Goal: Check status: Check status

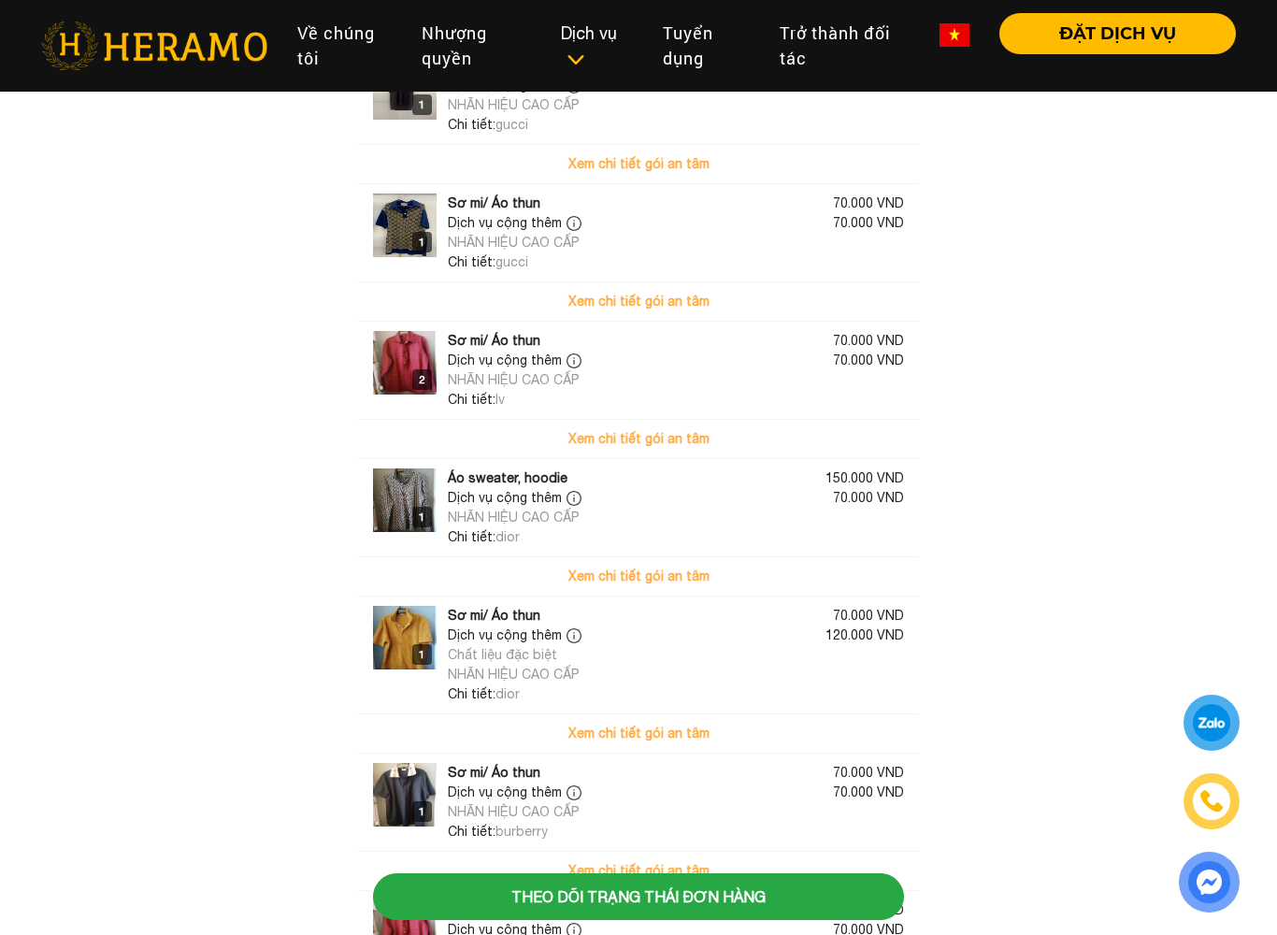
scroll to position [441, 0]
click at [780, 558] on button "Xem chi tiết gói an tâm" at bounding box center [638, 575] width 561 height 38
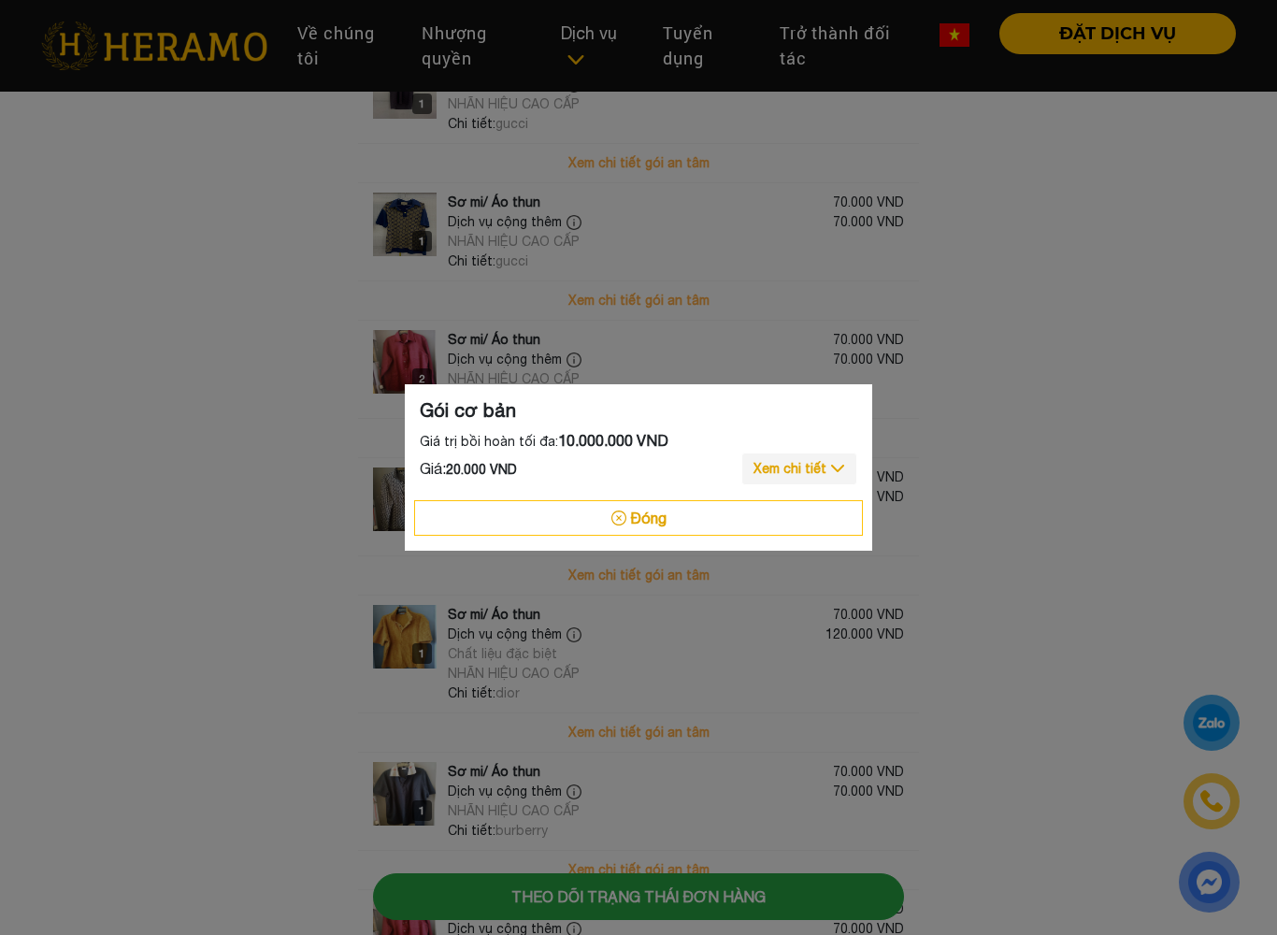
click at [774, 504] on button "Đóng" at bounding box center [638, 518] width 449 height 36
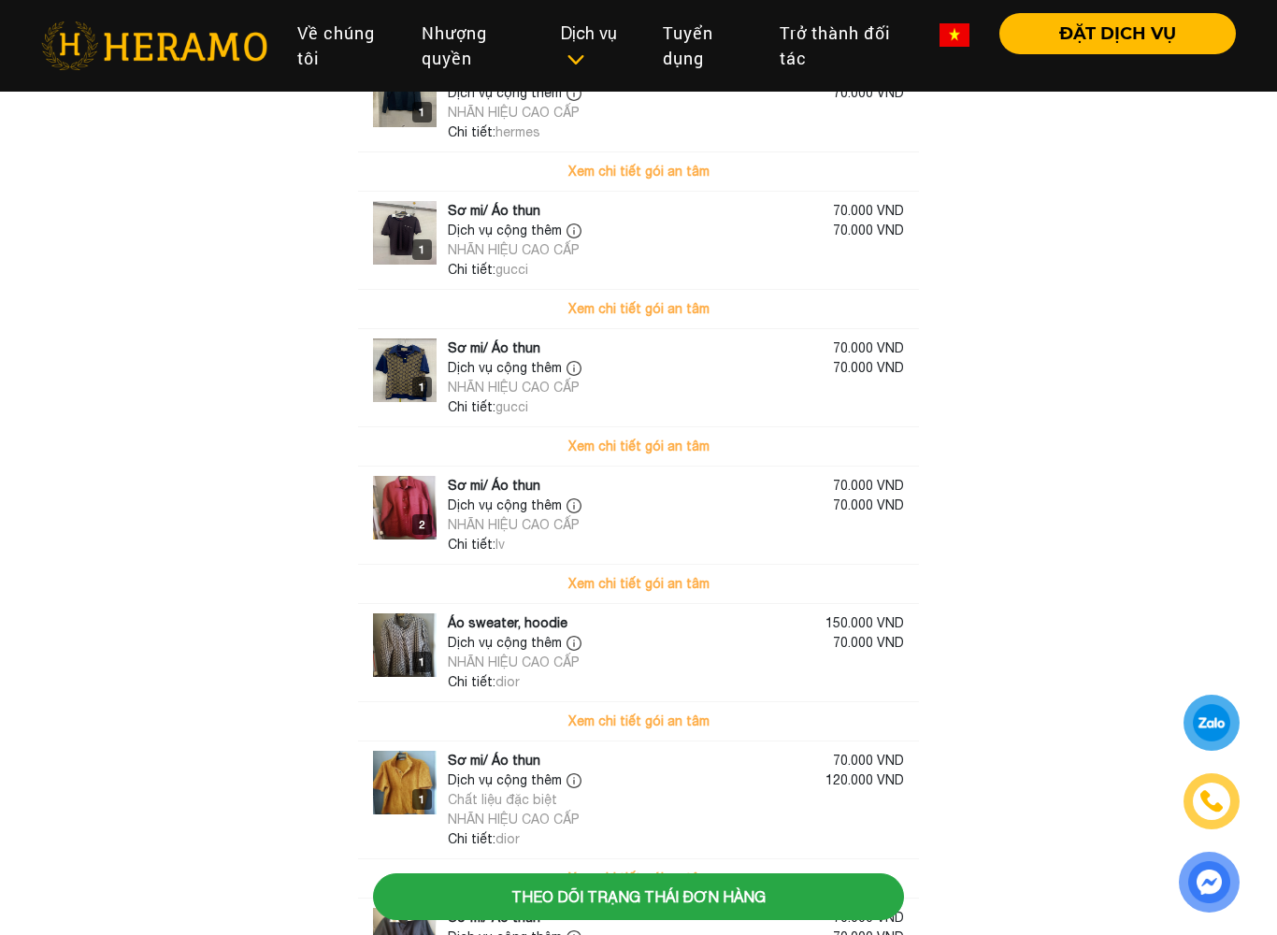
scroll to position [317, 0]
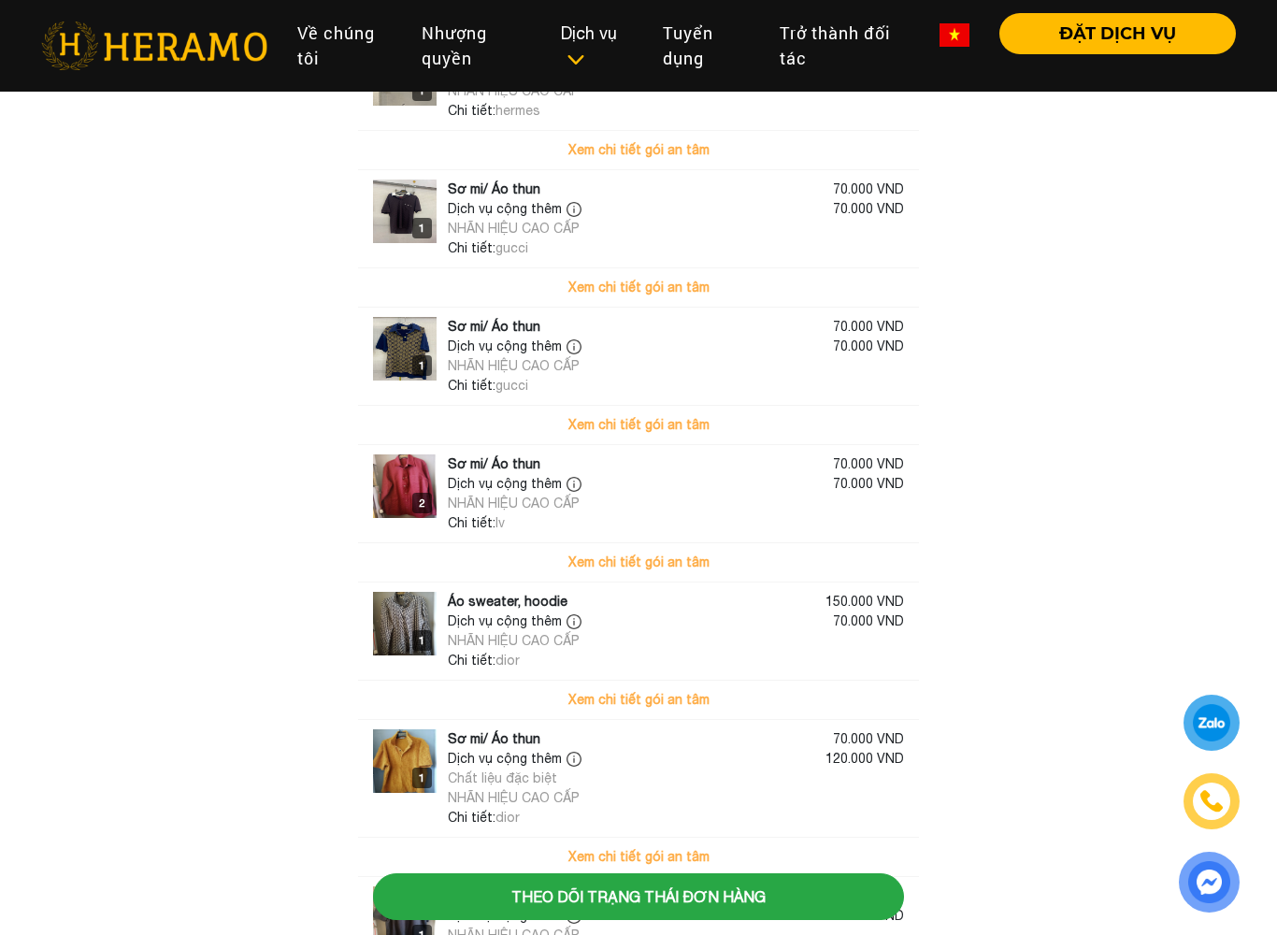
click at [411, 492] on img at bounding box center [405, 486] width 64 height 64
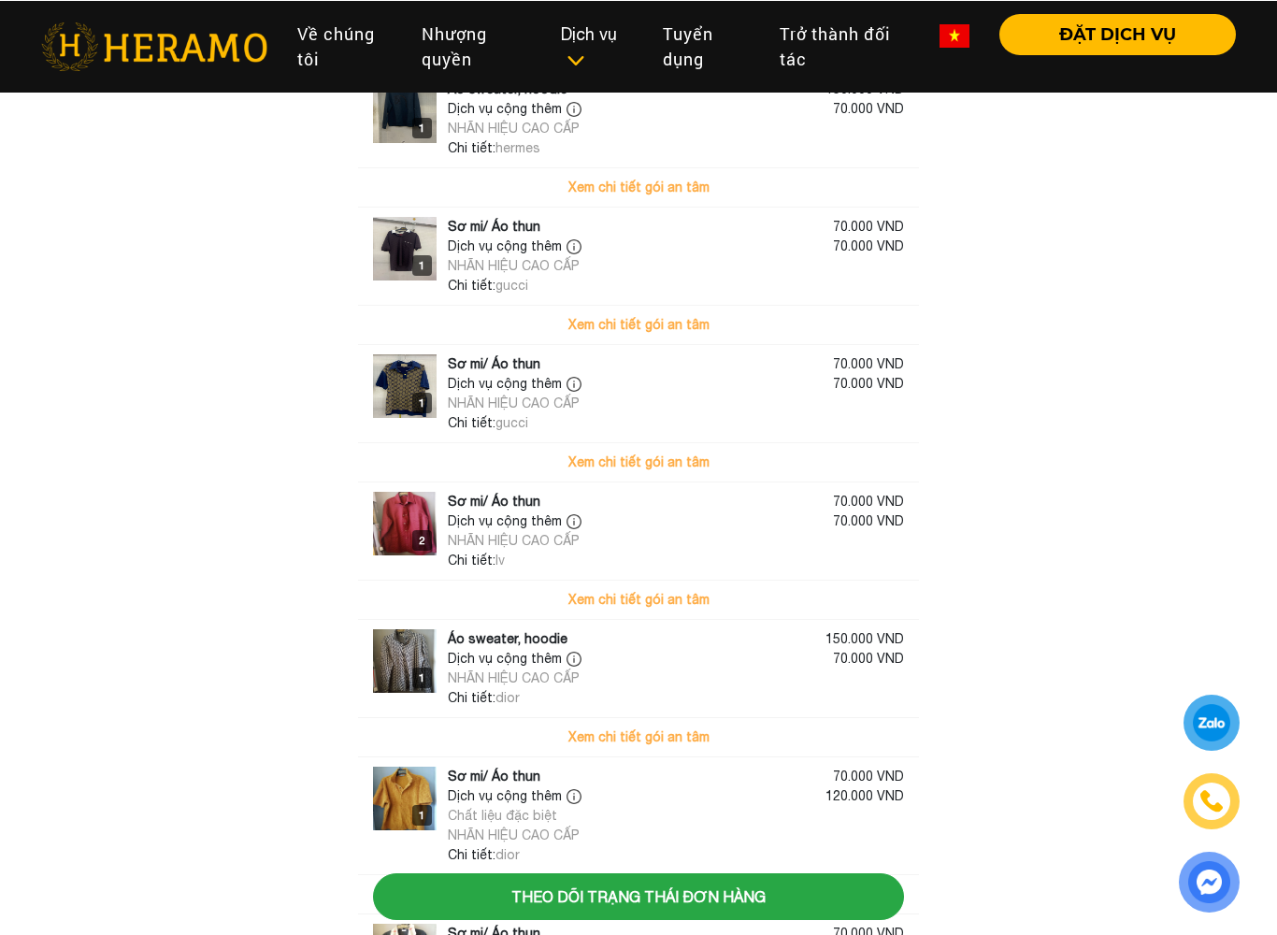
scroll to position [281, 0]
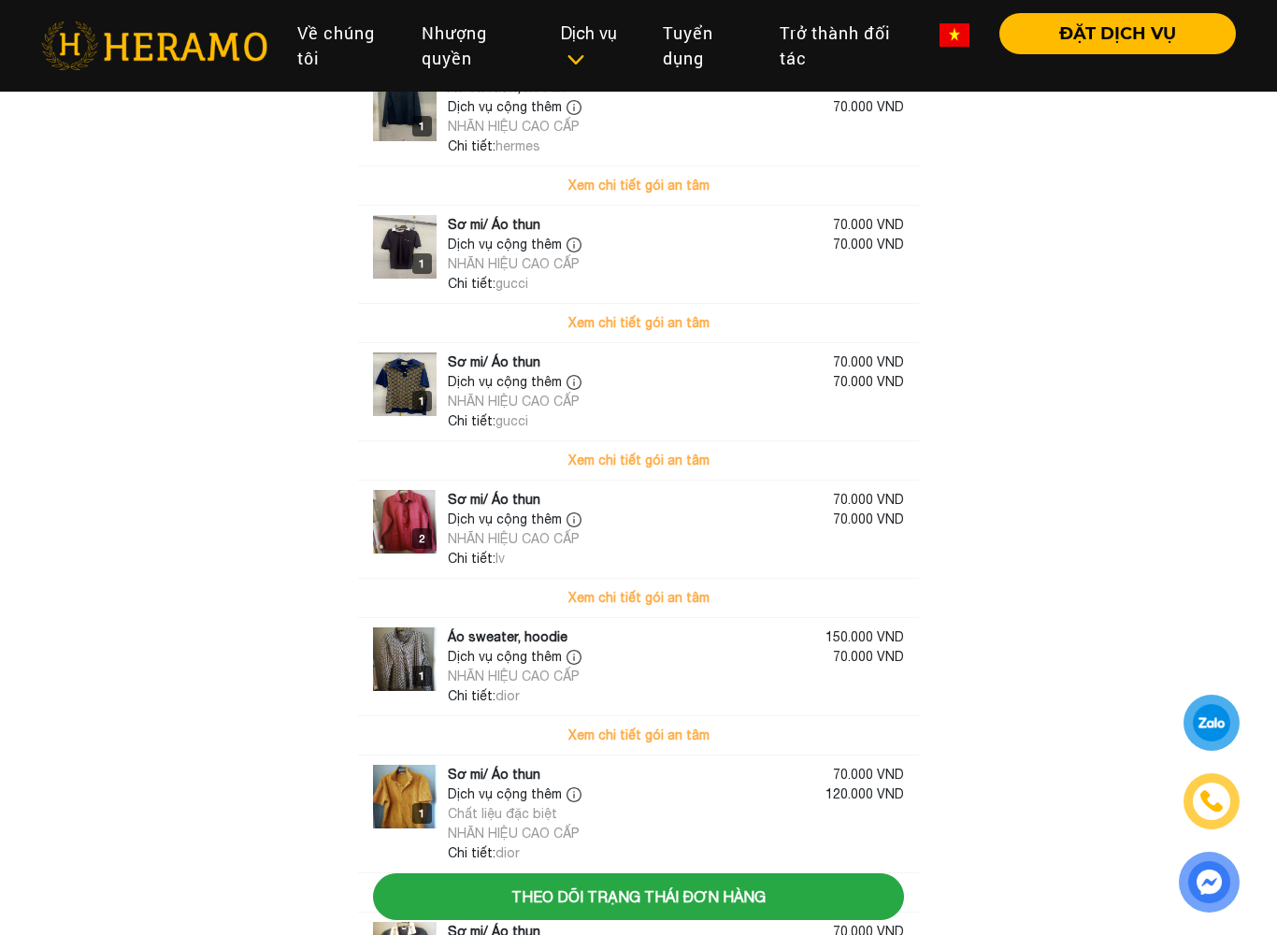
click at [390, 540] on img at bounding box center [405, 522] width 64 height 64
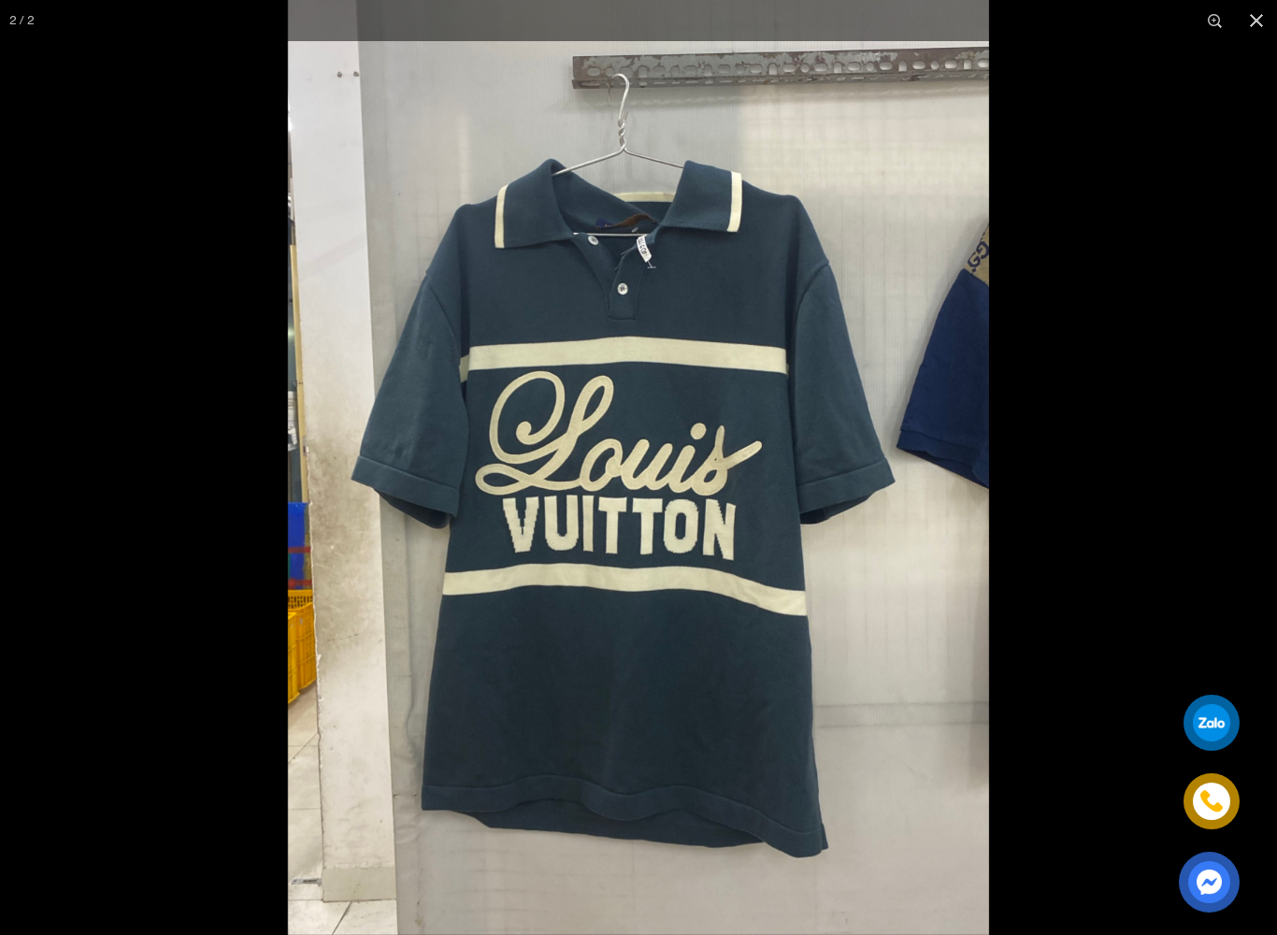
click at [1257, 18] on button "button" at bounding box center [1256, 20] width 41 height 41
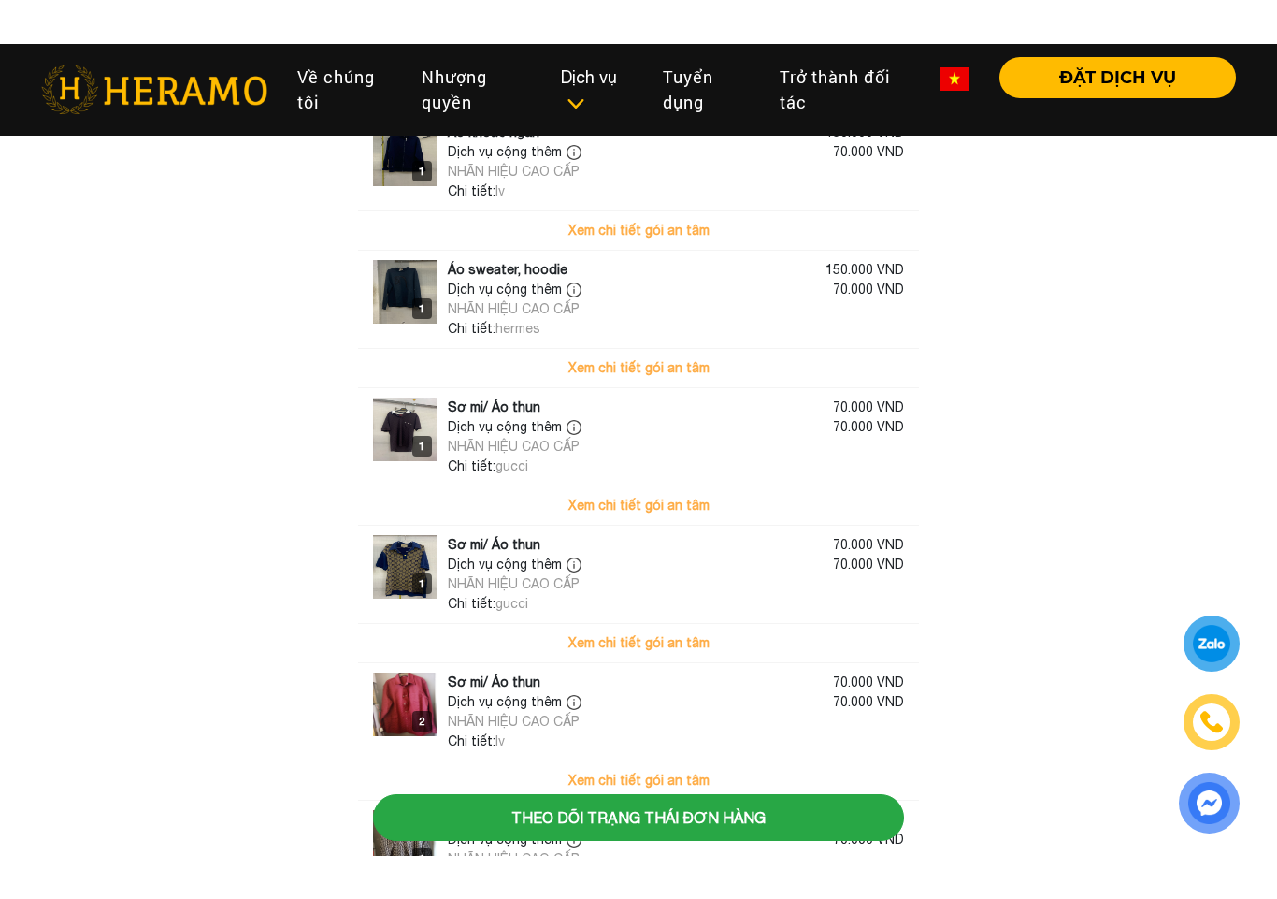
scroll to position [0, 0]
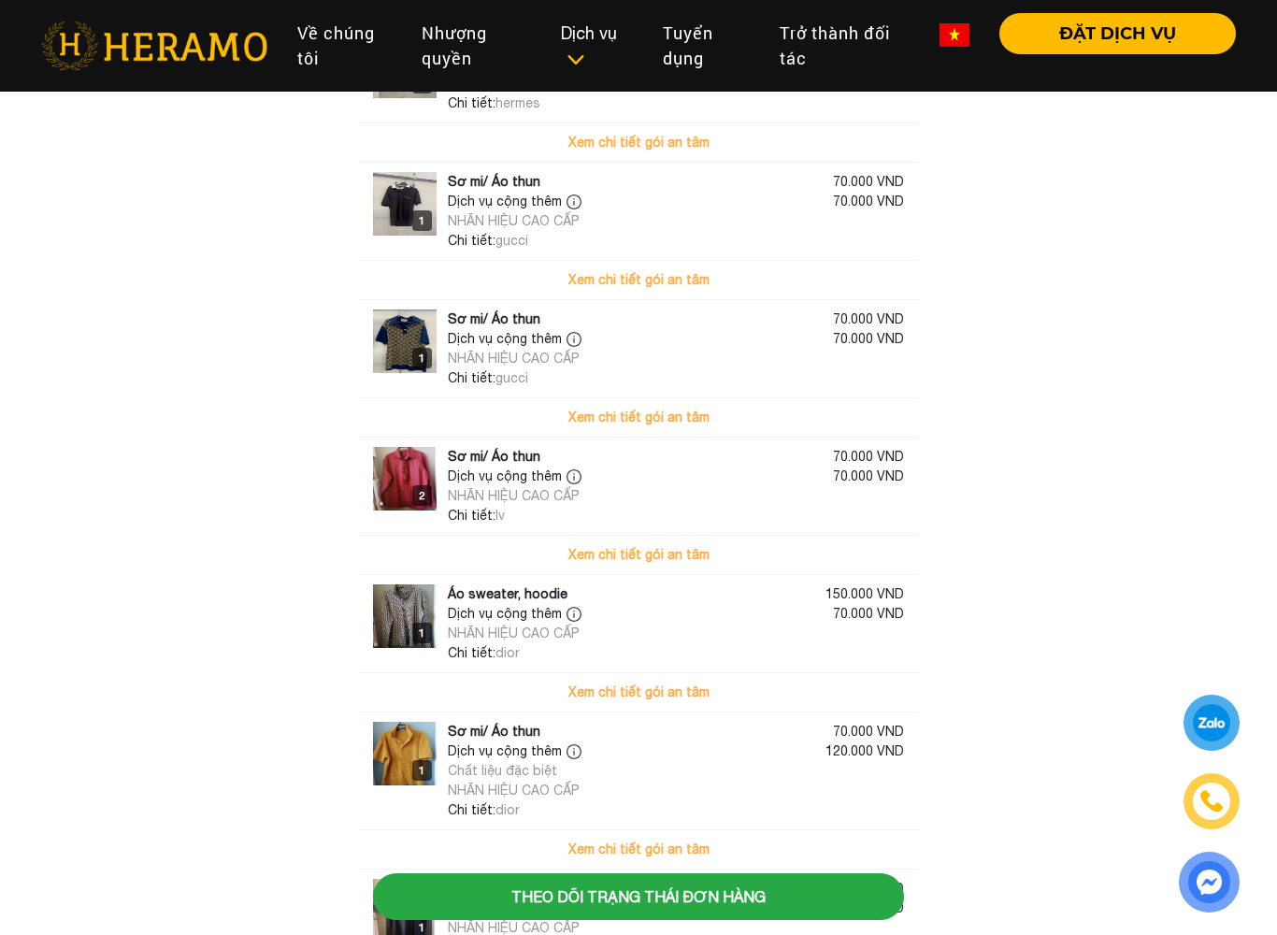
scroll to position [326, 0]
click at [414, 473] on img at bounding box center [405, 477] width 64 height 64
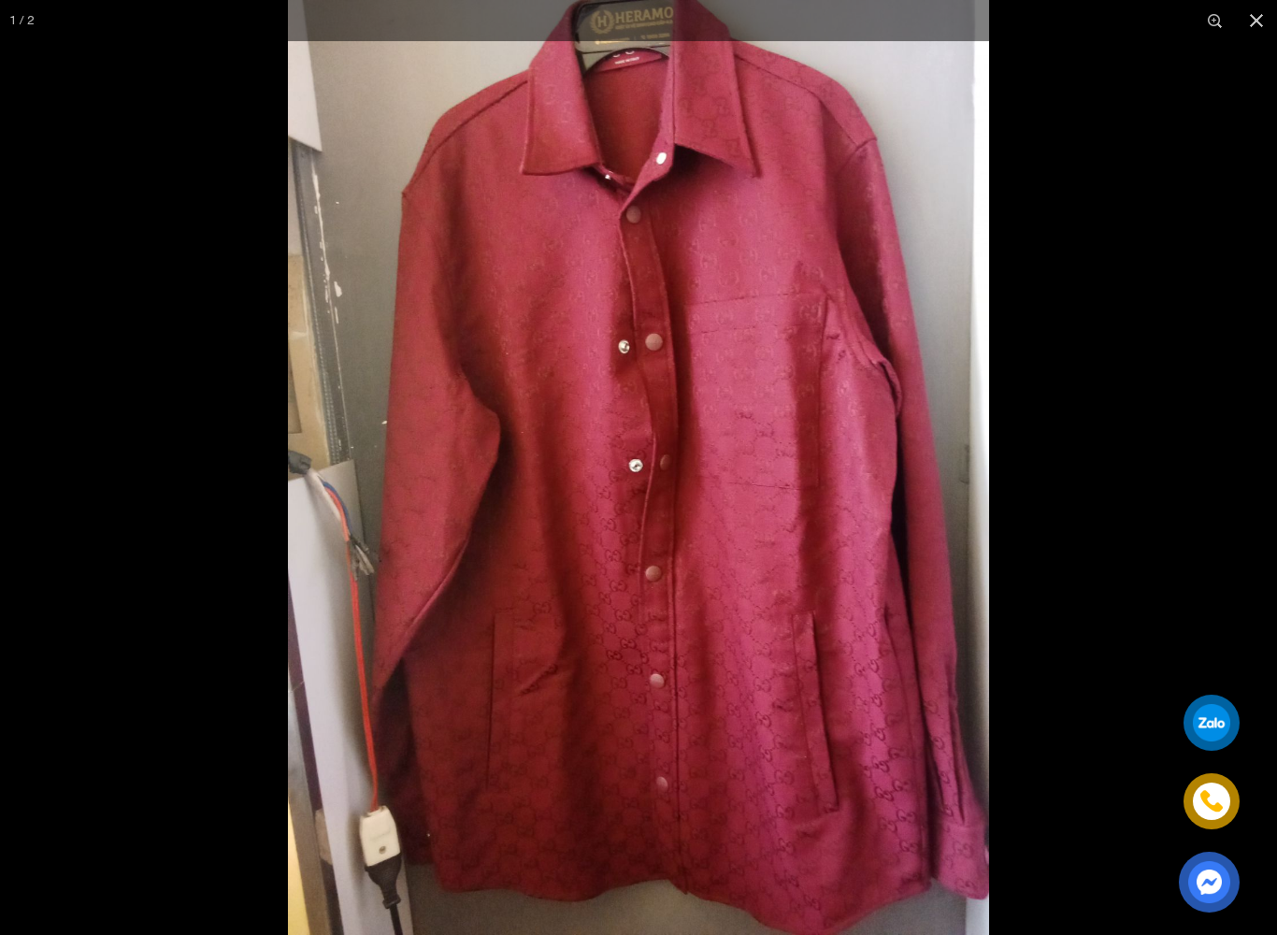
click at [1249, 27] on button "button" at bounding box center [1256, 20] width 41 height 41
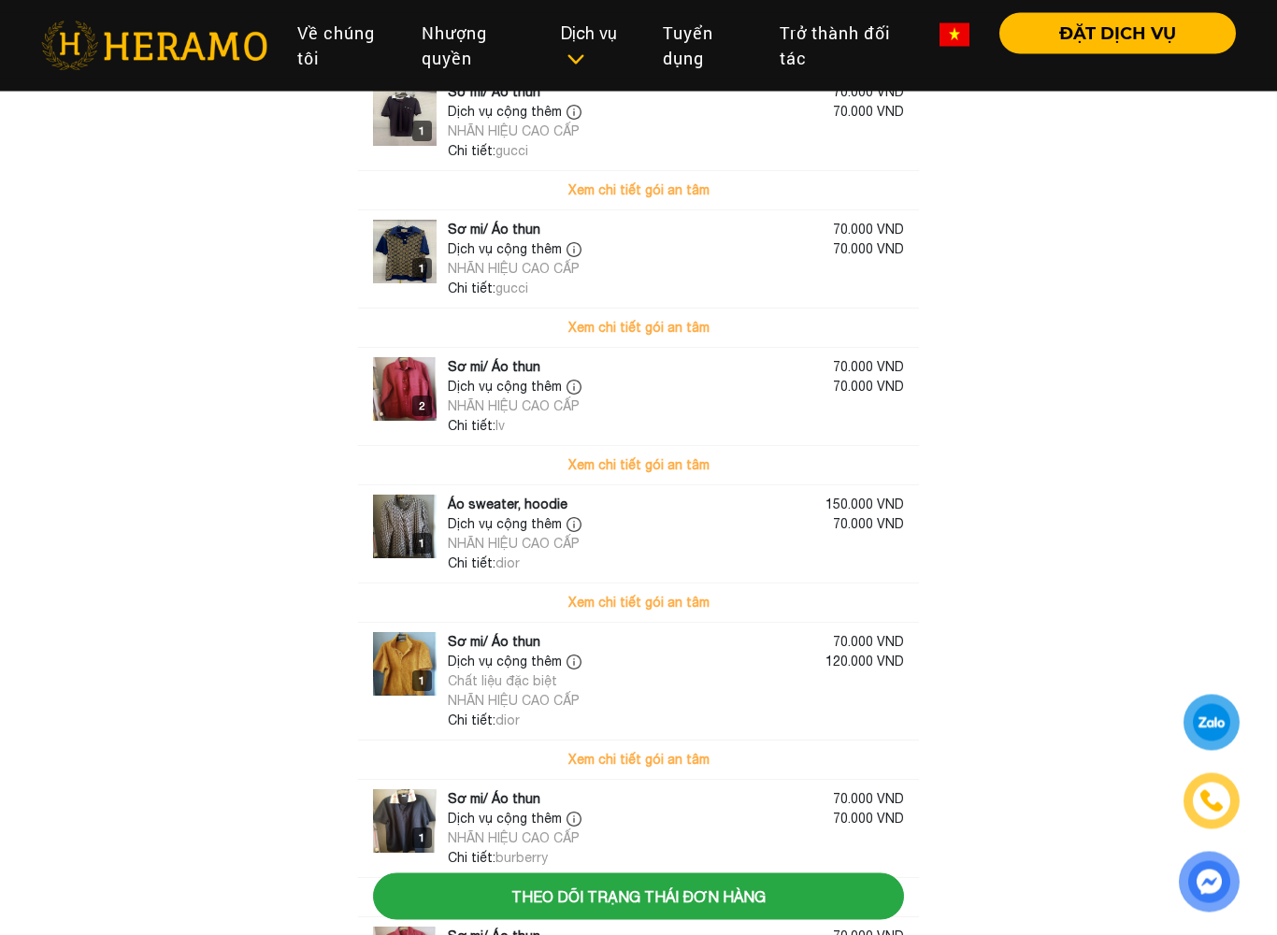
scroll to position [360, 0]
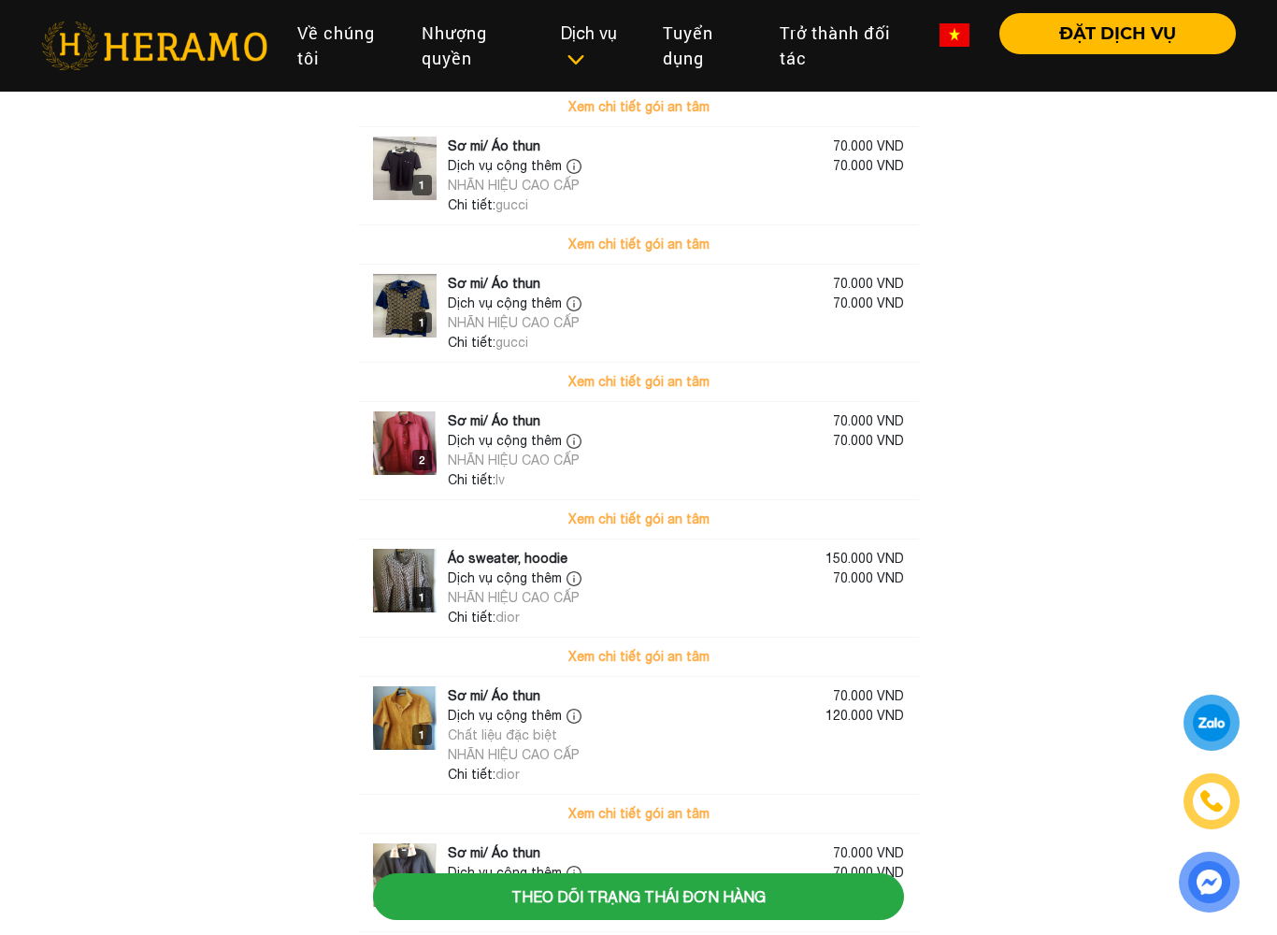
click at [394, 432] on img at bounding box center [405, 443] width 64 height 64
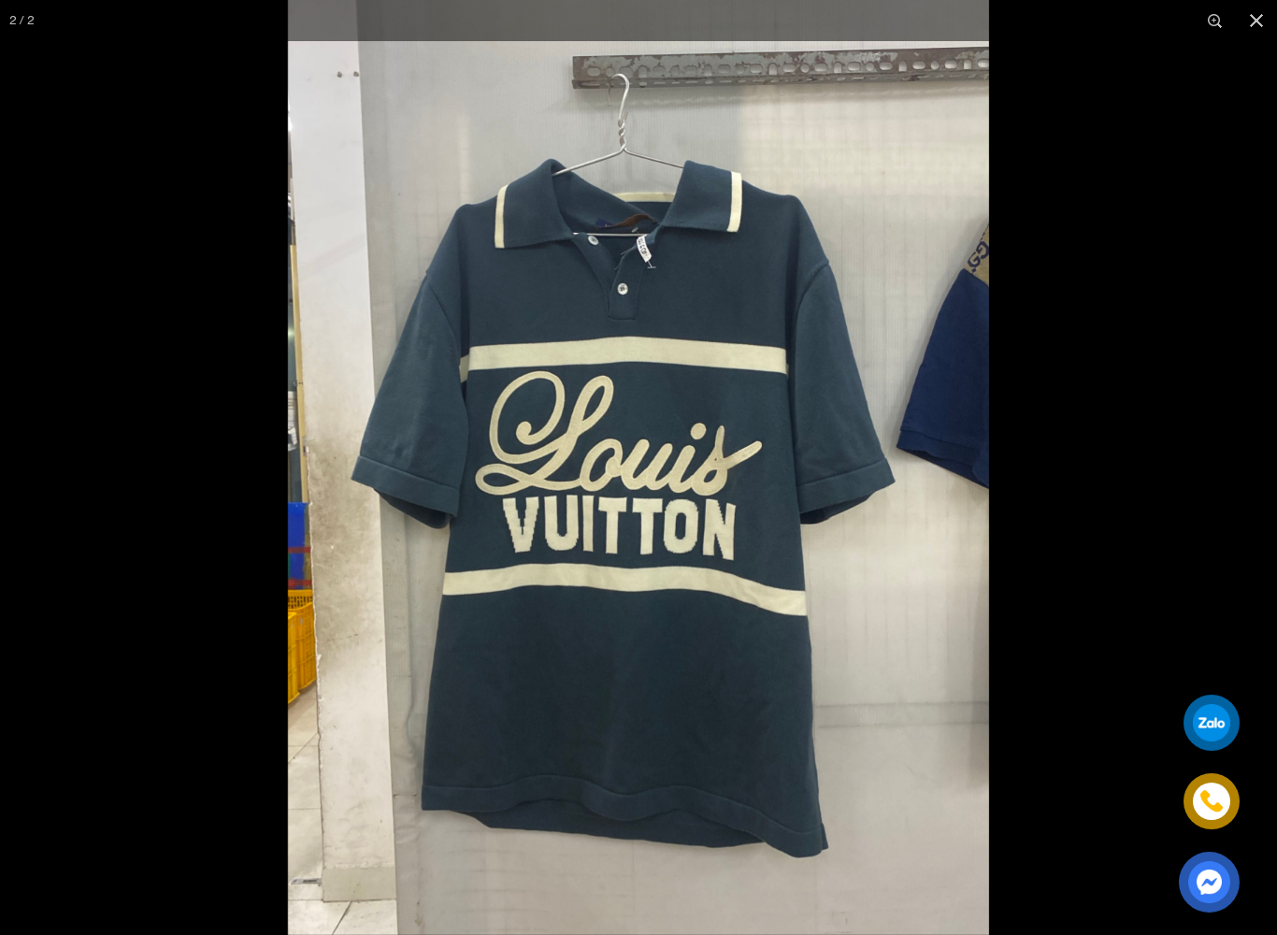
click at [1250, 31] on button "button" at bounding box center [1256, 20] width 41 height 41
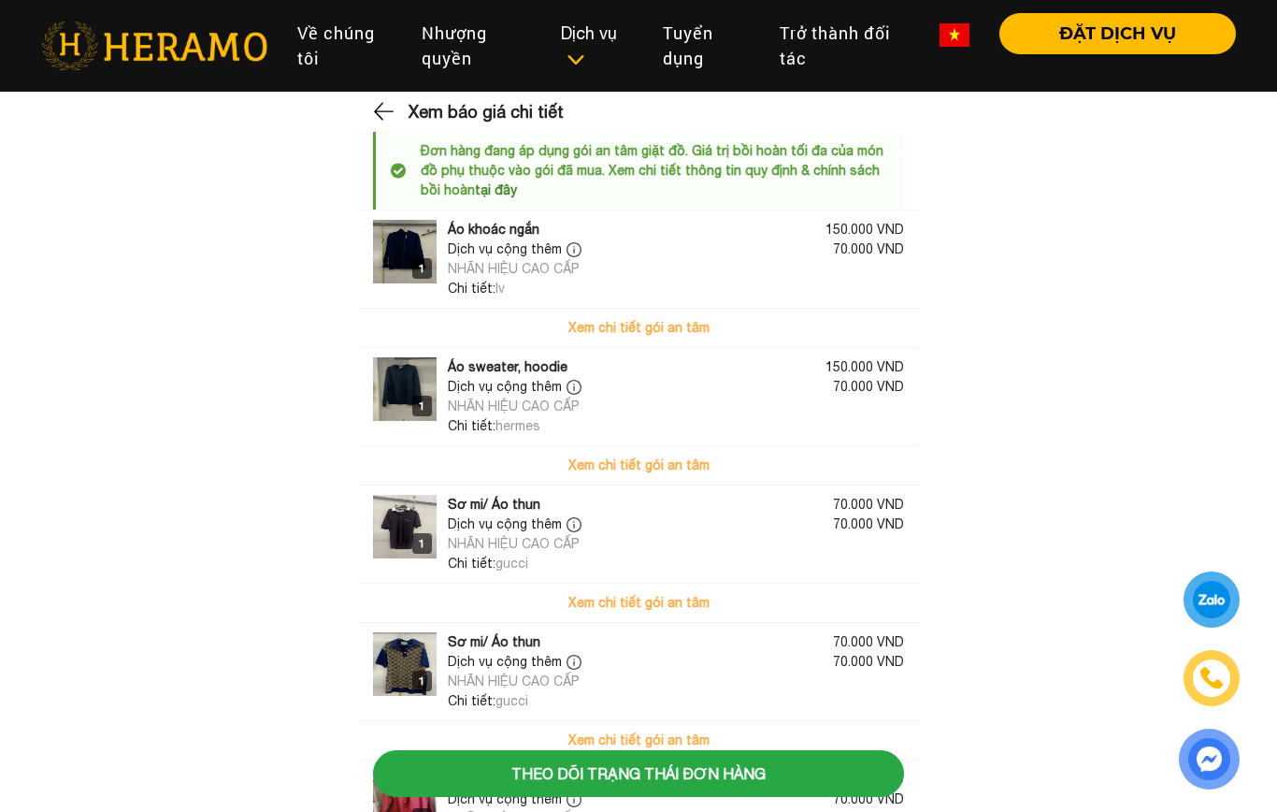
scroll to position [0, 0]
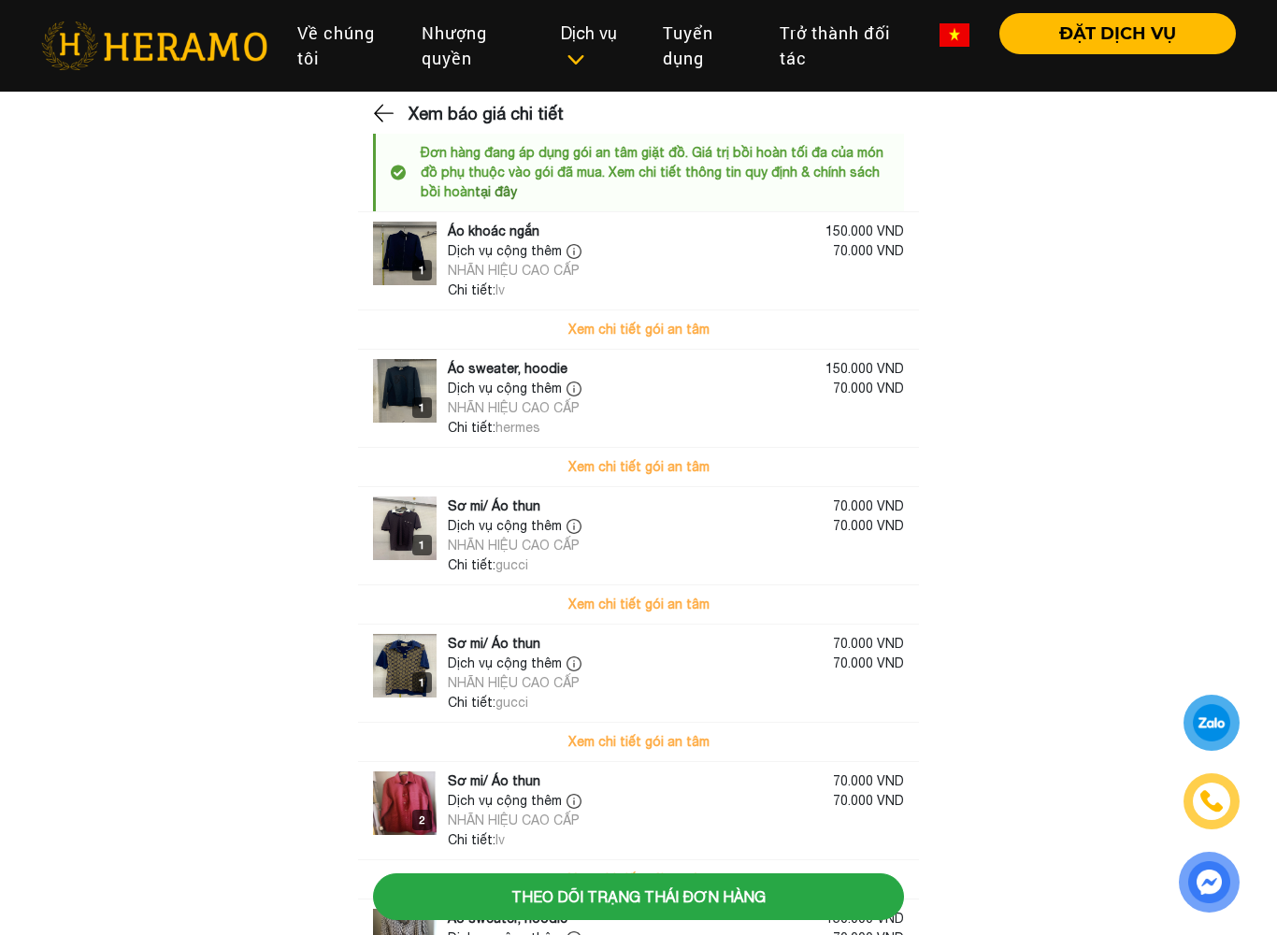
click at [382, 118] on img at bounding box center [385, 113] width 24 height 28
click at [387, 113] on img at bounding box center [385, 113] width 24 height 28
click at [382, 124] on img at bounding box center [385, 113] width 24 height 28
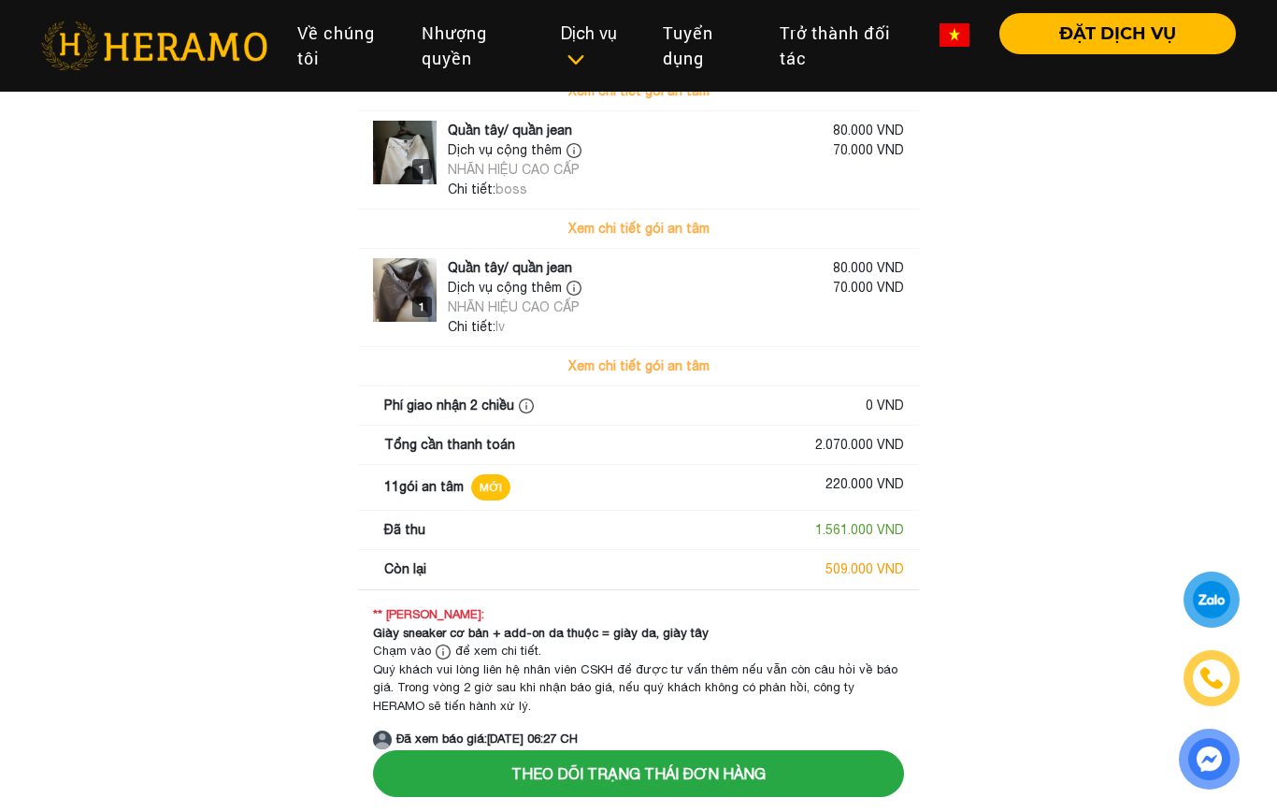
scroll to position [1336, 0]
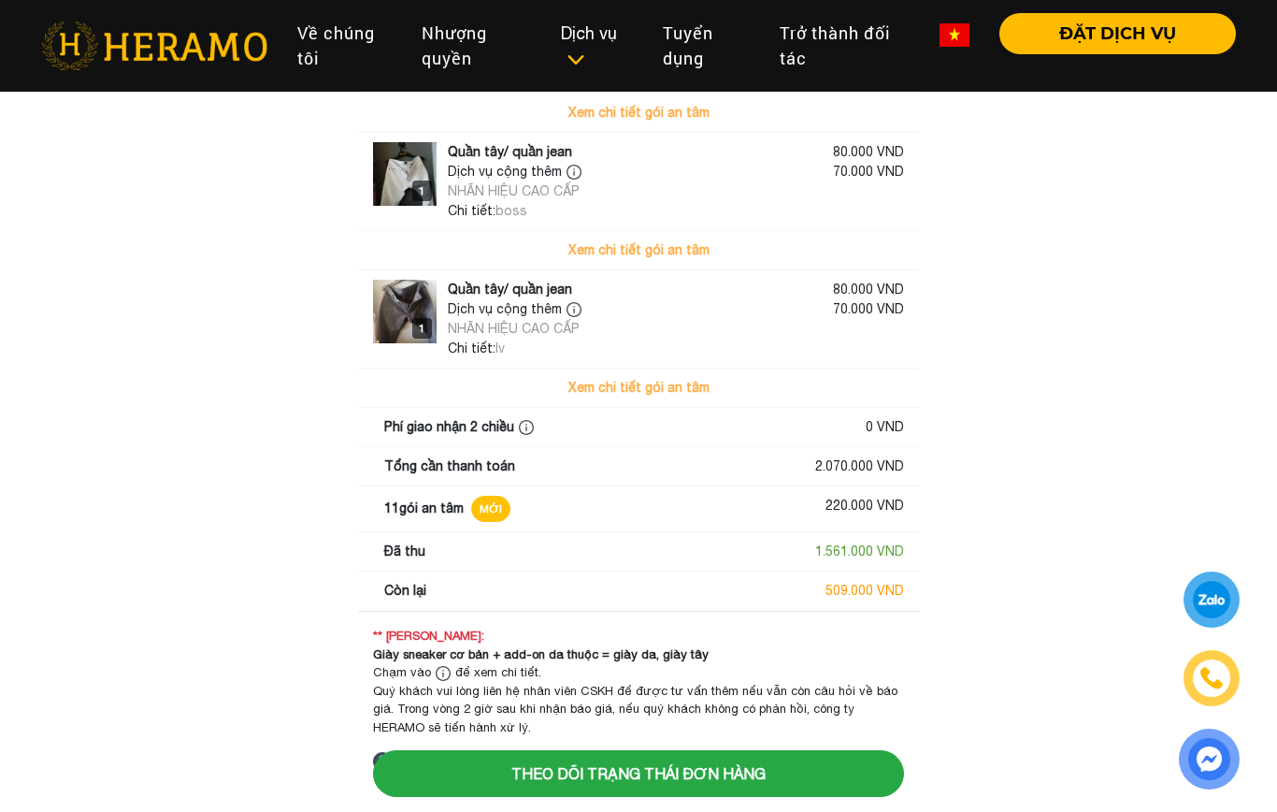
click at [723, 388] on button "Xem chi tiết gói an tâm" at bounding box center [638, 387] width 561 height 38
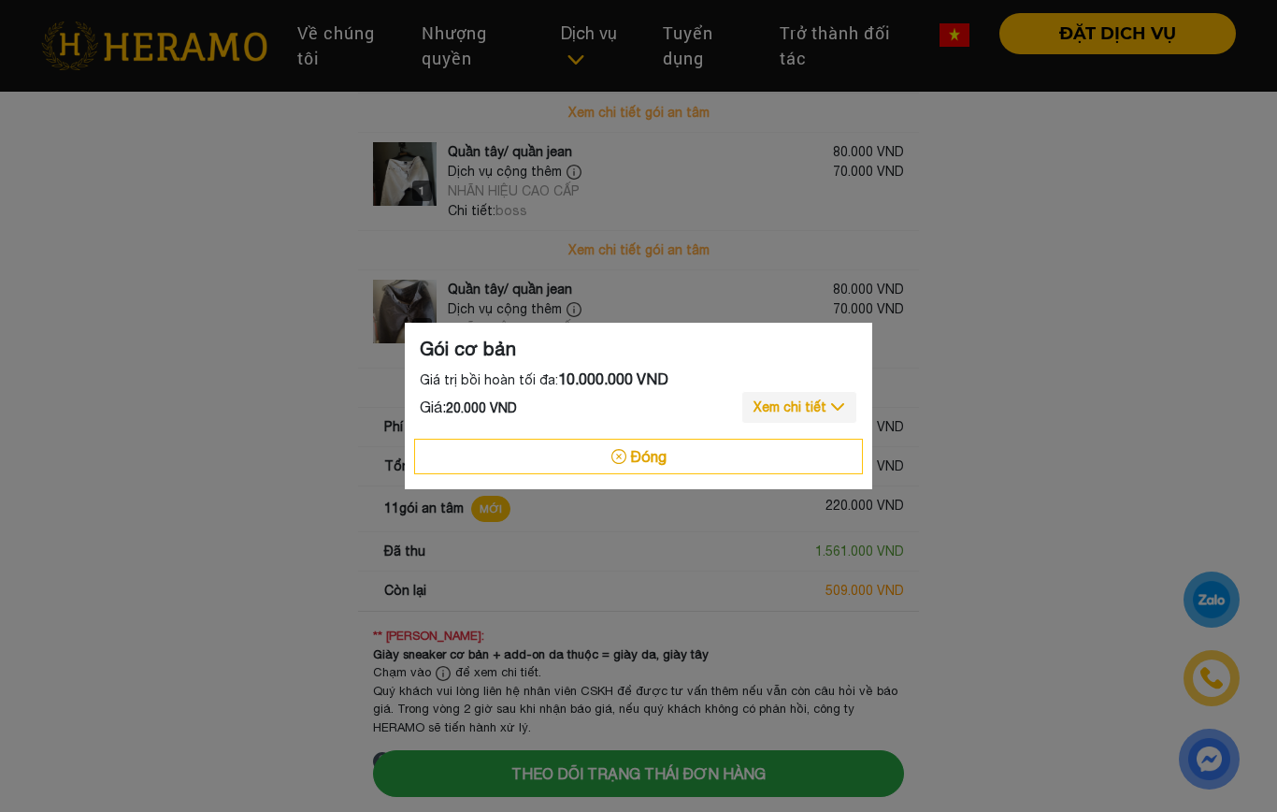
click at [761, 463] on button "Đóng" at bounding box center [638, 457] width 449 height 36
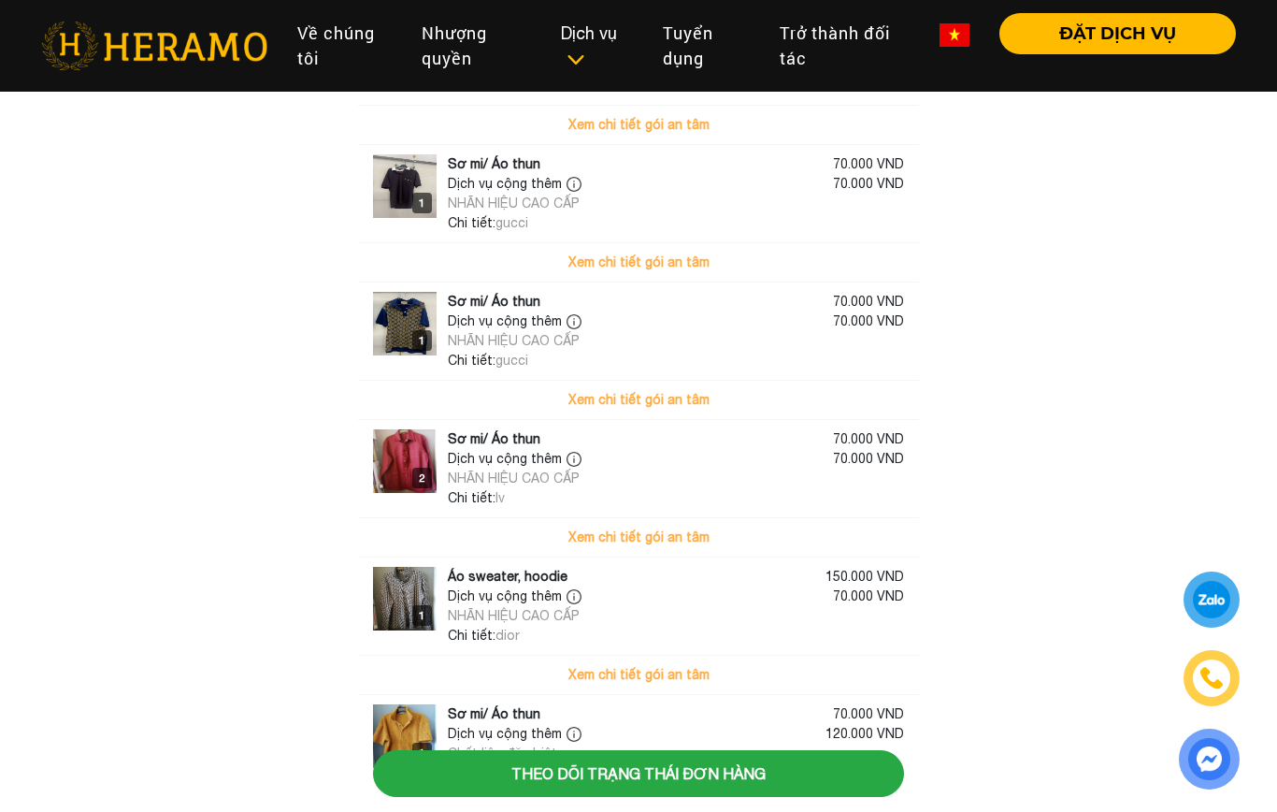
scroll to position [0, 0]
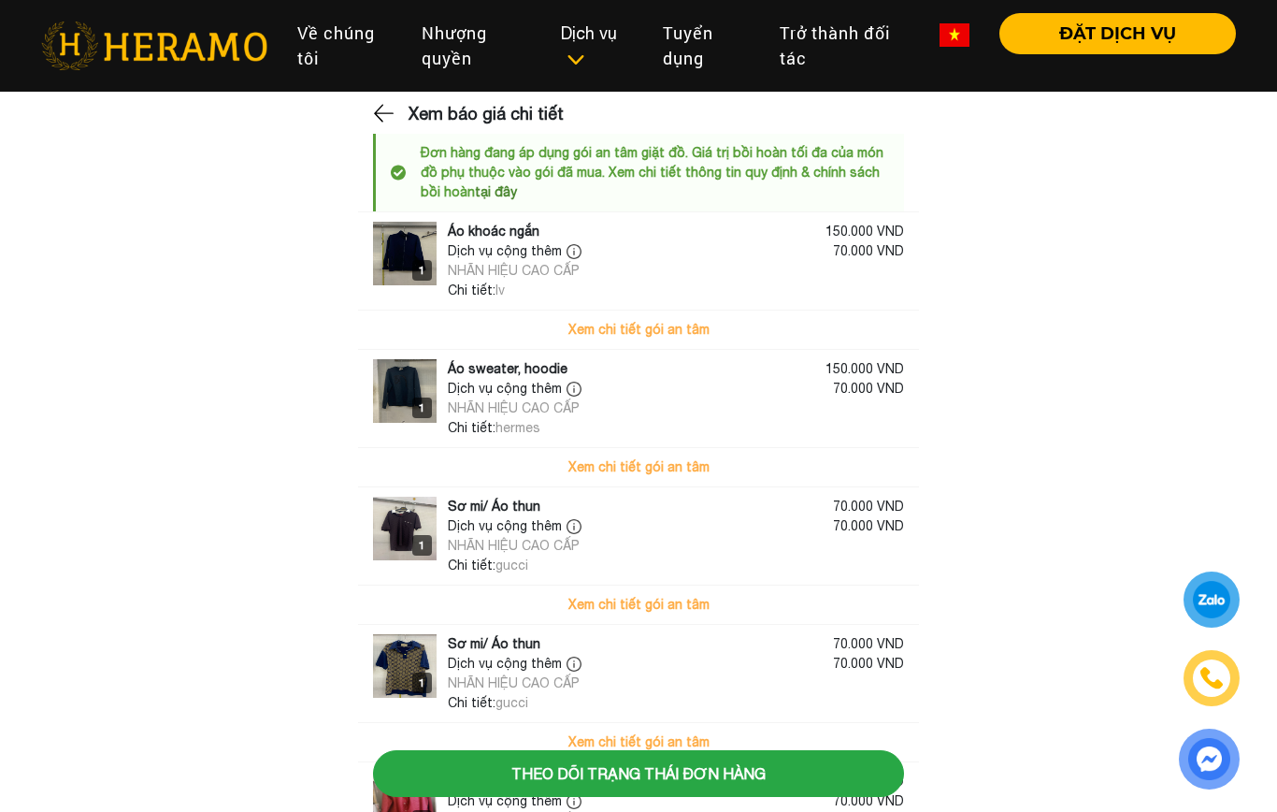
click at [381, 110] on img at bounding box center [385, 113] width 24 height 28
click at [386, 112] on img at bounding box center [385, 113] width 24 height 28
